Goal: Information Seeking & Learning: Learn about a topic

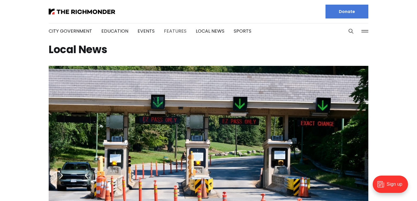
click at [170, 31] on link "Features" at bounding box center [175, 31] width 23 height 7
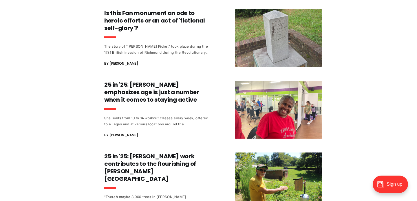
scroll to position [324, 0]
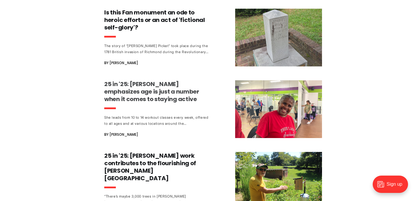
click at [173, 93] on h3 "25 in '25: [PERSON_NAME] emphasizes age is just a number when it comes to stayi…" at bounding box center [158, 91] width 108 height 23
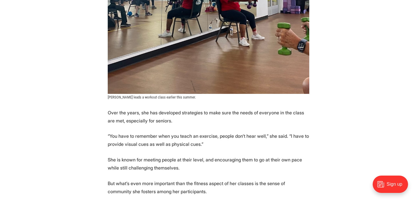
scroll to position [696, 0]
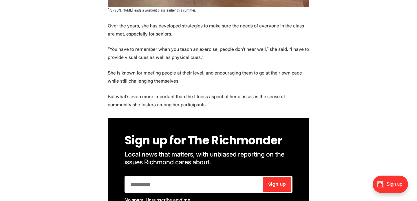
drag, startPoint x: 100, startPoint y: 50, endPoint x: 126, endPoint y: 216, distance: 168.4
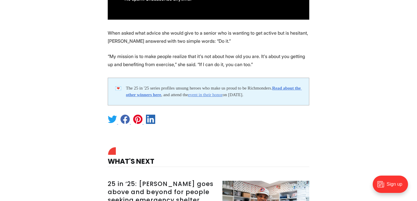
scroll to position [1486, 0]
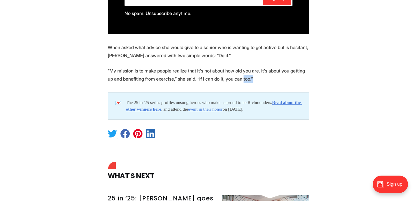
drag, startPoint x: 271, startPoint y: 53, endPoint x: 265, endPoint y: 46, distance: 8.7
drag, startPoint x: 300, startPoint y: 47, endPoint x: 255, endPoint y: -30, distance: 88.9
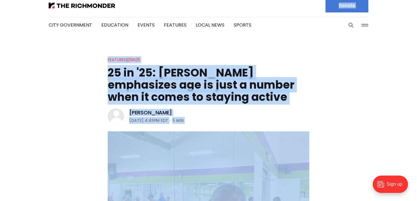
scroll to position [0, 0]
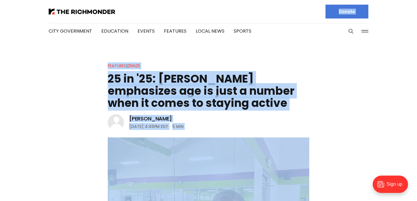
drag, startPoint x: 288, startPoint y: 98, endPoint x: 232, endPoint y: -23, distance: 134.0
copy div "Donate Our Authors Allison Kinney Andy Thompson Ashley Jefferson Benton Graham …"
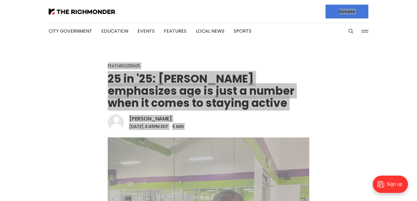
drag, startPoint x: 47, startPoint y: 201, endPoint x: 8, endPoint y: 79, distance: 127.7
click at [8, 79] on header "Features | 25in25 25 in '25: Debra Sims Fleisher emphasizes age is just a numbe…" at bounding box center [208, 191] width 417 height 257
